Goal: Transaction & Acquisition: Purchase product/service

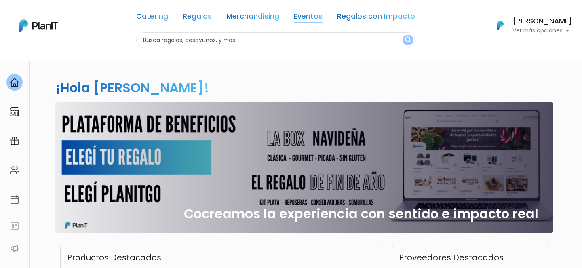
click at [312, 13] on link "Eventos" at bounding box center [308, 18] width 29 height 10
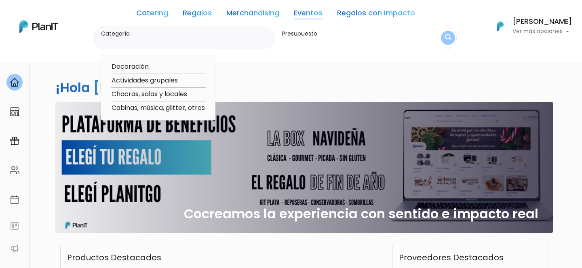
click at [155, 11] on link "Catering" at bounding box center [152, 15] width 32 height 10
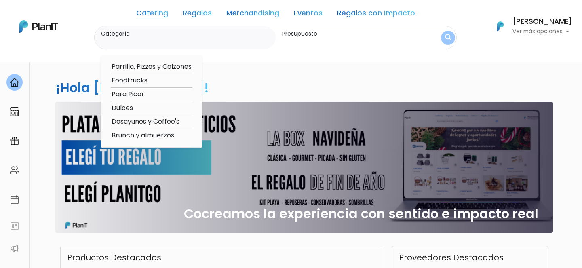
click at [132, 97] on option "Para Picar" at bounding box center [152, 94] width 82 height 10
type input "Para Picar"
type input "$0 - $1000"
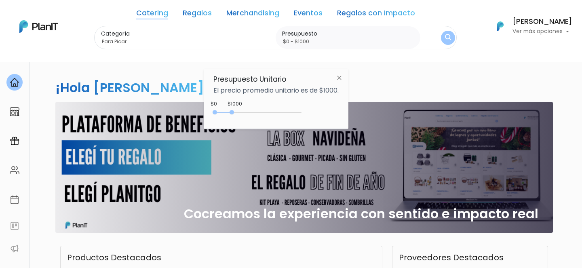
click at [160, 14] on link "Catering" at bounding box center [152, 15] width 32 height 10
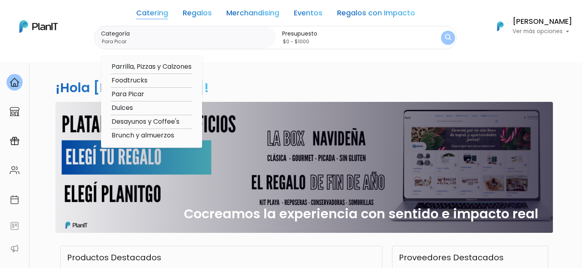
click at [133, 136] on option "Brunch y almuerzos" at bounding box center [152, 136] width 82 height 10
type input "Brunch y almuerzos"
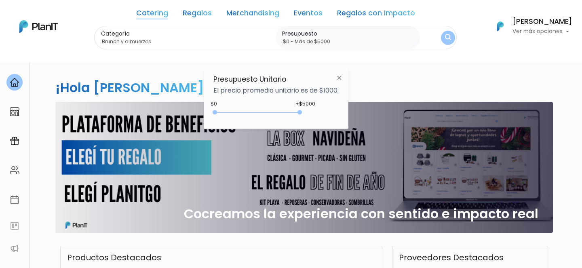
type input "$0 - Más de $5000"
drag, startPoint x: 232, startPoint y: 112, endPoint x: 320, endPoint y: 111, distance: 87.4
click at [319, 111] on div "+$5000 $0 0 : 5000 0 5000 0,5000" at bounding box center [276, 114] width 125 height 16
click at [453, 32] on div "Categoría Brunch y almuerzos Parrilla, Pizzas y Calzones Foodtrucks Para Picar …" at bounding box center [275, 38] width 363 height 24
click at [449, 35] on img "submit" at bounding box center [448, 37] width 9 height 11
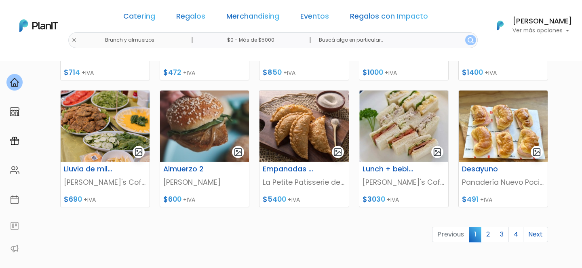
scroll to position [375, 0]
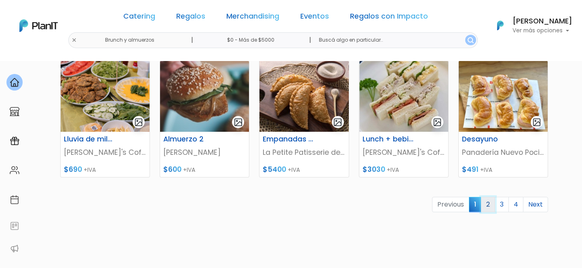
click at [486, 206] on link "2" at bounding box center [488, 204] width 14 height 15
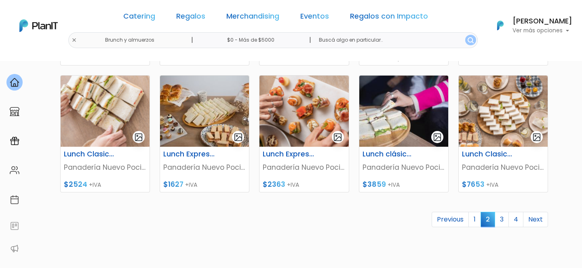
scroll to position [362, 0]
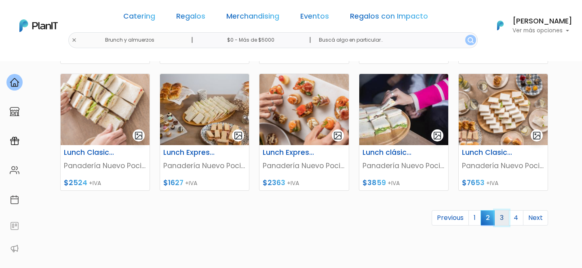
click at [505, 217] on link "3" at bounding box center [502, 217] width 14 height 15
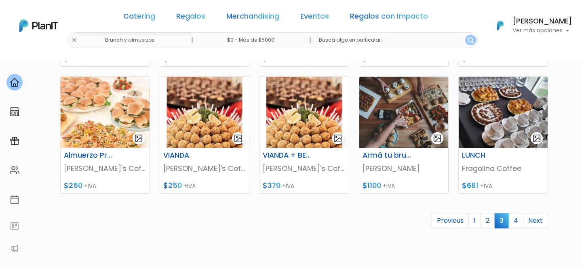
scroll to position [360, 0]
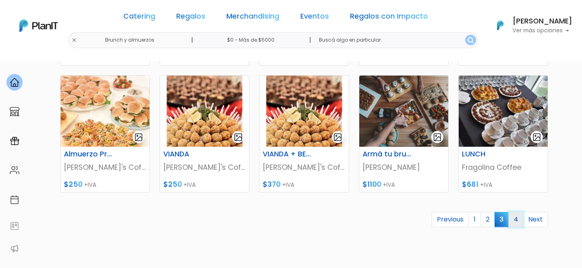
click at [515, 220] on link "4" at bounding box center [516, 219] width 15 height 15
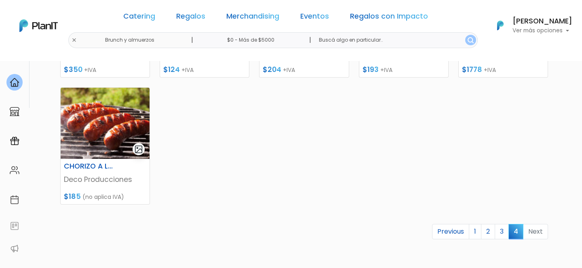
scroll to position [220, 0]
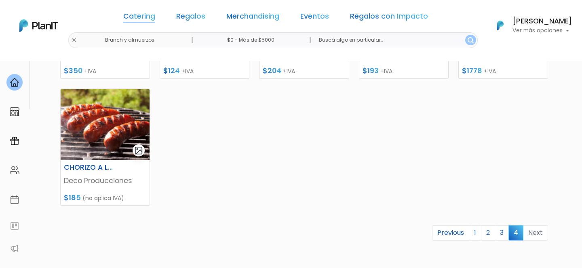
click at [155, 13] on link "Catering" at bounding box center [139, 18] width 32 height 10
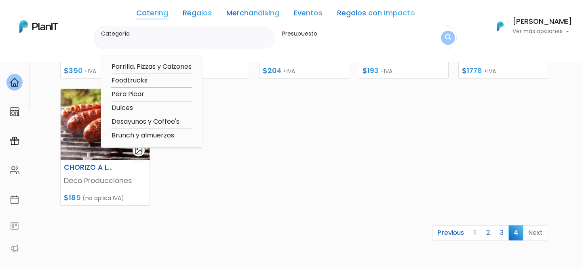
click at [127, 94] on option "Para Picar" at bounding box center [152, 94] width 82 height 10
type input "Para Picar"
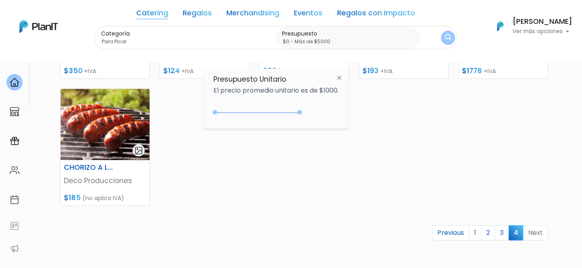
drag, startPoint x: 231, startPoint y: 112, endPoint x: 400, endPoint y: 103, distance: 169.3
type input "$0 - Más de $5000"
click at [447, 35] on img "submit" at bounding box center [448, 38] width 6 height 8
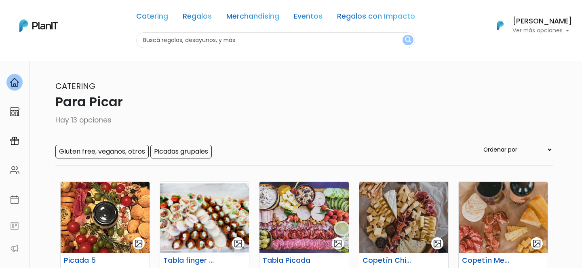
click at [97, 41] on div "Catering Regalos Merchandising Eventos Regalos con Impacto Para Picar | $0 - Má…" at bounding box center [291, 25] width 582 height 45
click at [206, 39] on input "text" at bounding box center [275, 40] width 279 height 16
type input "sanguches"
click at [403, 35] on button "submit" at bounding box center [408, 40] width 11 height 11
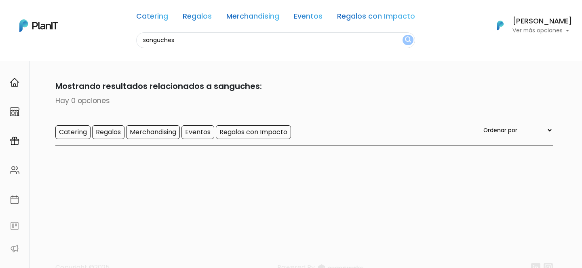
click at [183, 41] on input "sanguches" at bounding box center [275, 40] width 279 height 16
type input "sandwich"
click at [403, 35] on button "submit" at bounding box center [408, 40] width 11 height 11
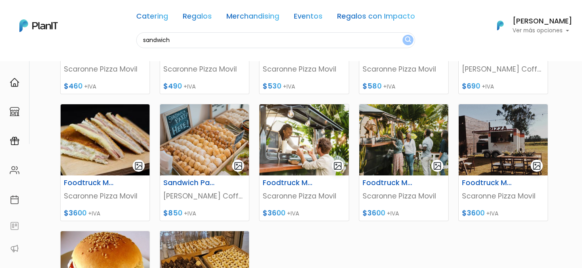
scroll to position [163, 0]
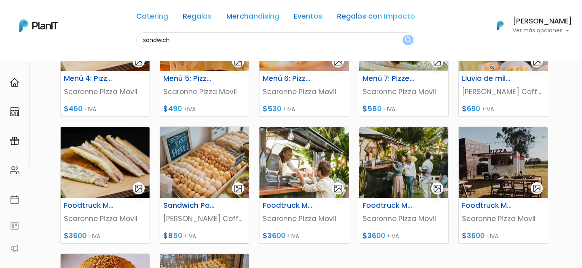
click at [196, 204] on h6 "Sandwich Party Self Service" at bounding box center [189, 205] width 61 height 8
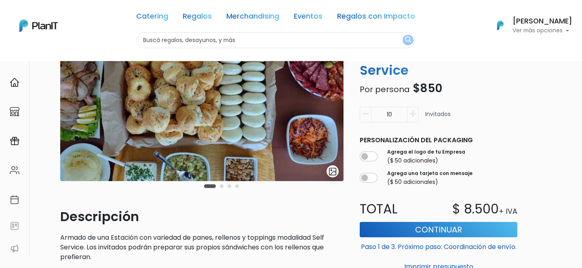
scroll to position [108, 0]
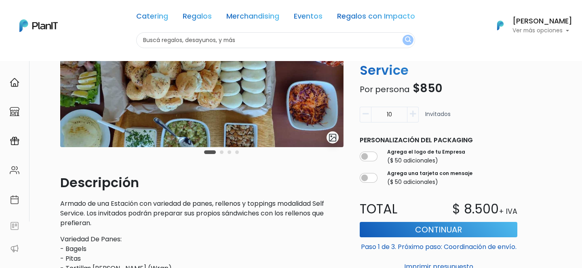
click at [415, 118] on button "button" at bounding box center [413, 115] width 11 height 16
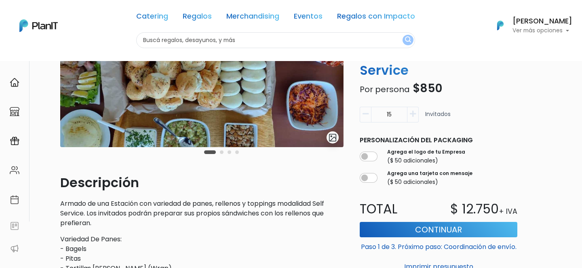
click at [415, 118] on button "button" at bounding box center [413, 115] width 11 height 16
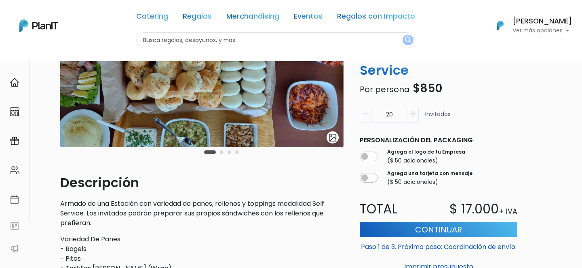
click at [415, 118] on button "button" at bounding box center [413, 115] width 11 height 16
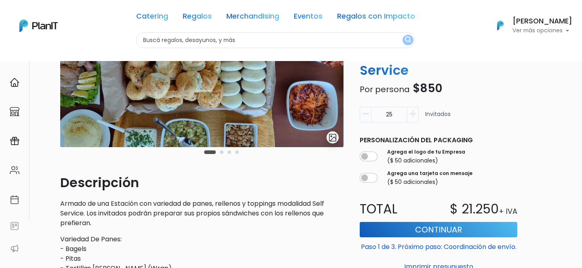
click at [415, 118] on button "button" at bounding box center [413, 115] width 11 height 16
click at [415, 117] on button "button" at bounding box center [413, 115] width 11 height 16
click at [415, 117] on icon "button" at bounding box center [413, 113] width 6 height 7
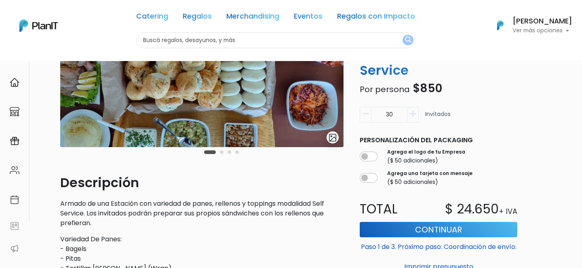
click at [415, 117] on icon "button" at bounding box center [413, 113] width 6 height 7
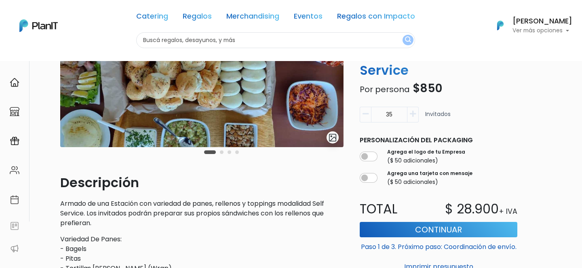
click at [415, 117] on icon "button" at bounding box center [413, 113] width 6 height 7
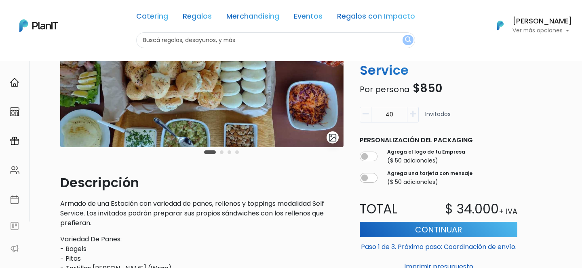
click at [415, 117] on icon "button" at bounding box center [413, 113] width 6 height 7
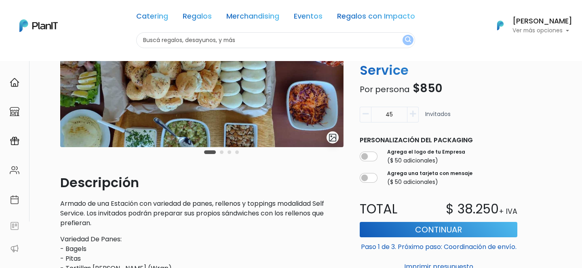
click at [548, 148] on div "slide 2 of 4 Descripción Armado de una Estación con variedad de panes, rellenos…" at bounding box center [306, 213] width 503 height 482
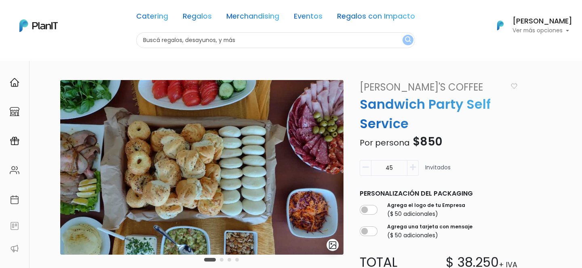
click at [362, 168] on button "button" at bounding box center [365, 168] width 11 height 16
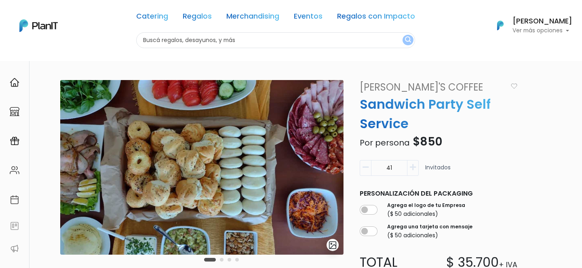
type input "40"
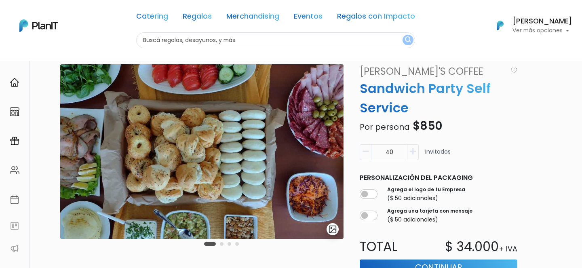
scroll to position [21, 0]
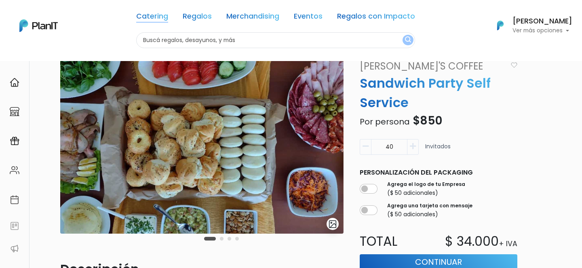
click at [155, 16] on link "Catering" at bounding box center [152, 18] width 32 height 10
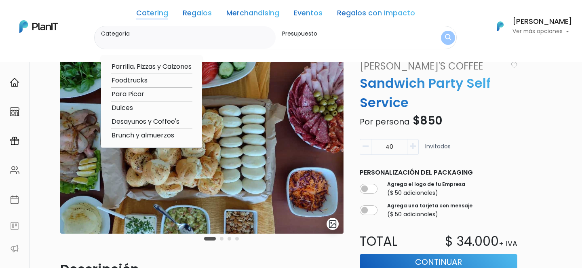
click at [100, 18] on div "Catering Regalos Merchandising Eventos Regalos con Impacto Catering Regalos Mer…" at bounding box center [291, 26] width 582 height 46
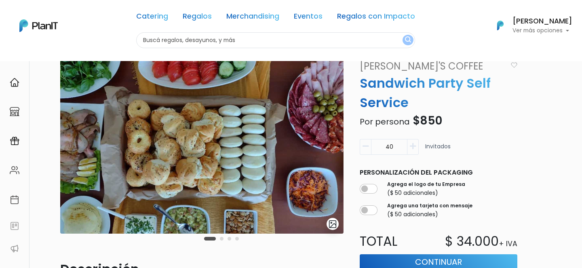
click at [157, 18] on link "Catering" at bounding box center [152, 18] width 32 height 10
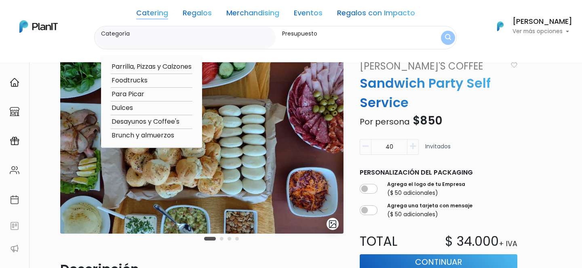
click at [142, 64] on option "Parrilla, Pizzas y Calzones" at bounding box center [152, 67] width 82 height 10
type input "Parrilla, Pizzas y Calzones"
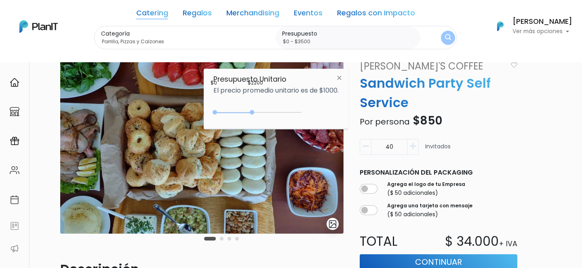
drag, startPoint x: 232, startPoint y: 112, endPoint x: 277, endPoint y: 112, distance: 44.5
click at [277, 112] on div "0 : 2200 0 2200" at bounding box center [259, 114] width 85 height 8
type input "$0 - $2300"
drag, startPoint x: 275, startPoint y: 112, endPoint x: 256, endPoint y: 112, distance: 19.4
click at [256, 112] on div at bounding box center [254, 112] width 4 height 4
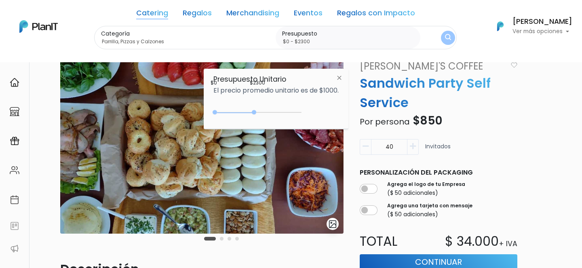
click at [447, 37] on img "submit" at bounding box center [448, 37] width 8 height 11
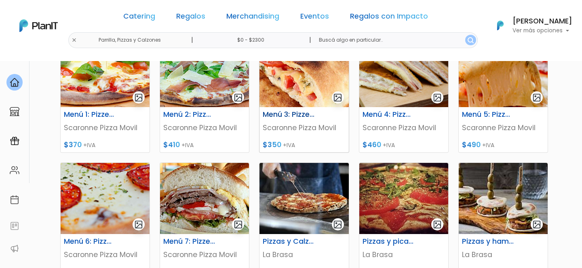
scroll to position [143, 0]
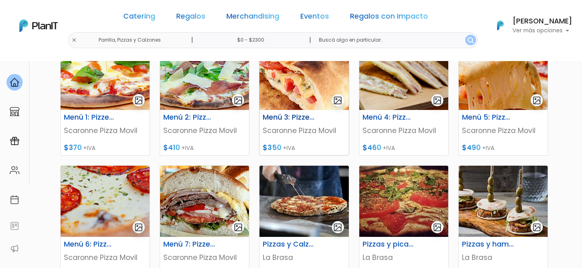
click at [298, 128] on p "Scaronne Pizza Movil" at bounding box center [304, 130] width 83 height 11
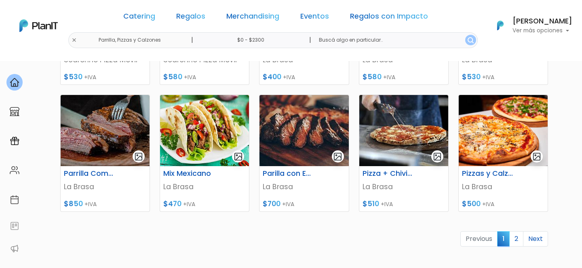
scroll to position [337, 0]
